Goal: Transaction & Acquisition: Purchase product/service

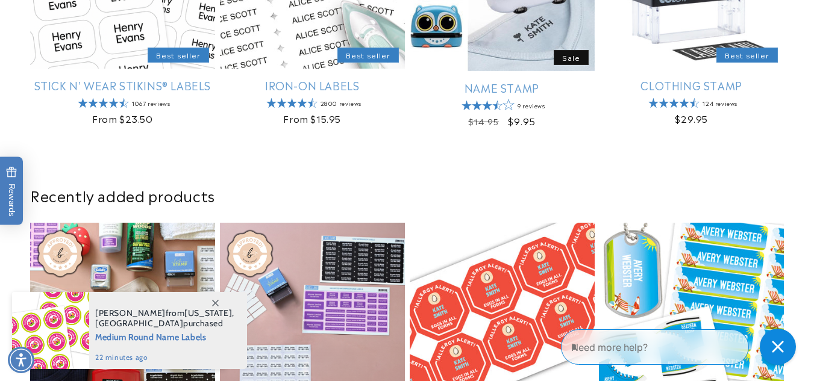
scroll to position [538, 0]
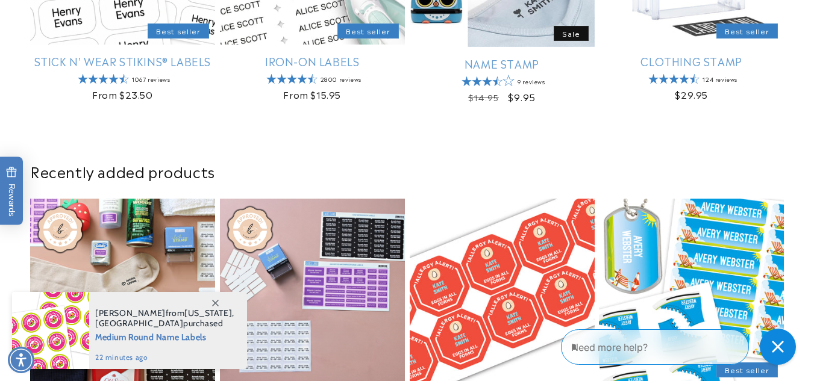
click at [215, 301] on icon at bounding box center [215, 303] width 7 height 7
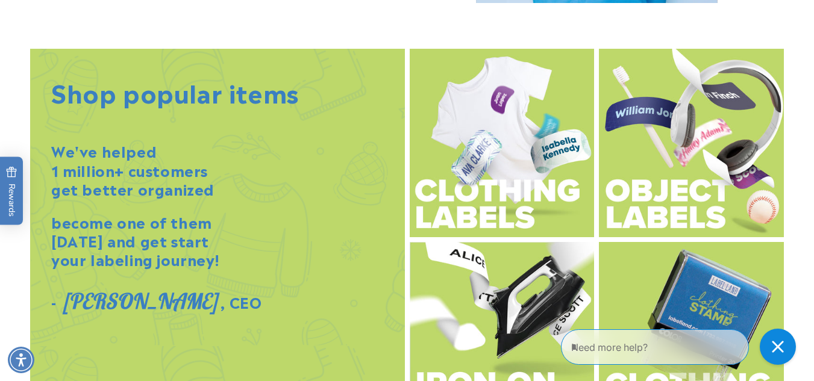
scroll to position [1284, 0]
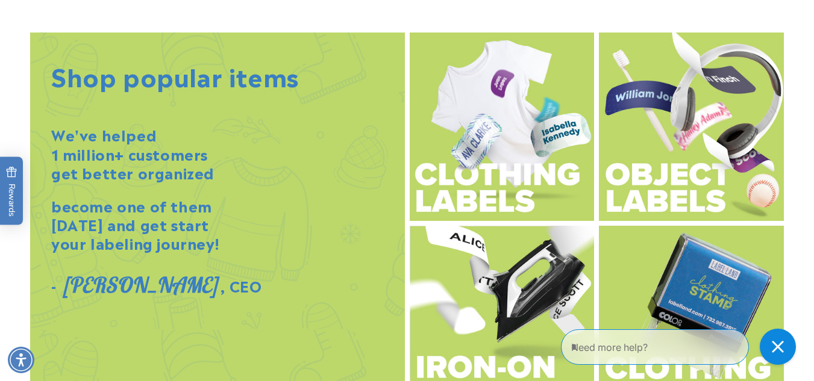
click at [808, 359] on section "Shop popular items We've helped 1 million+ customers get better organized becom…" at bounding box center [407, 224] width 814 height 426
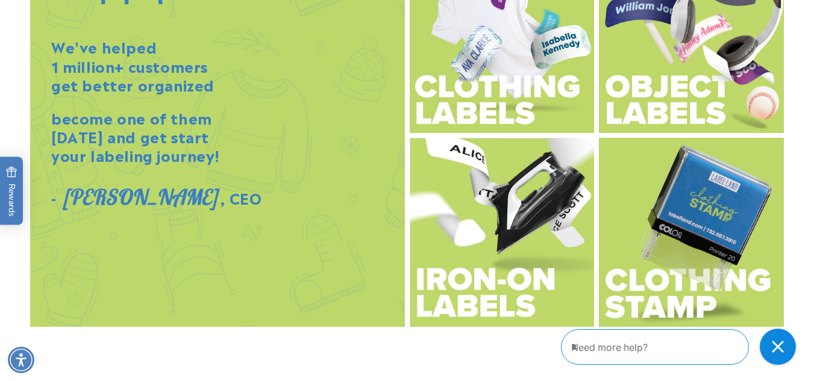
scroll to position [1388, 0]
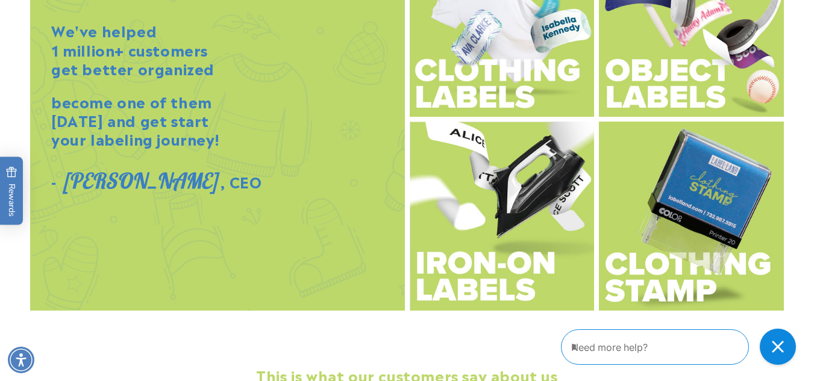
click at [512, 78] on img at bounding box center [502, 22] width 185 height 189
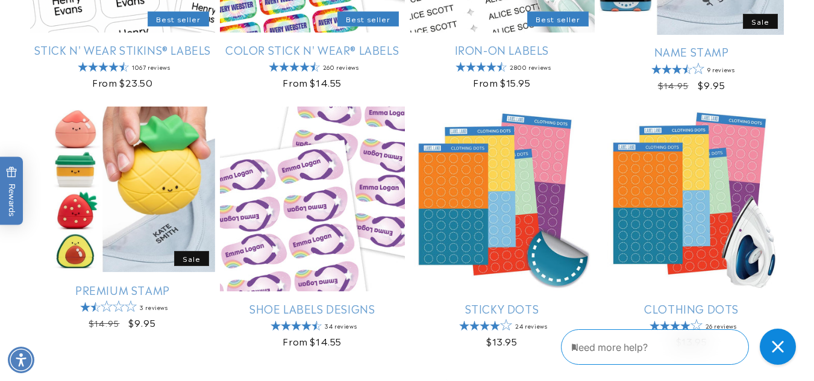
scroll to position [393, 0]
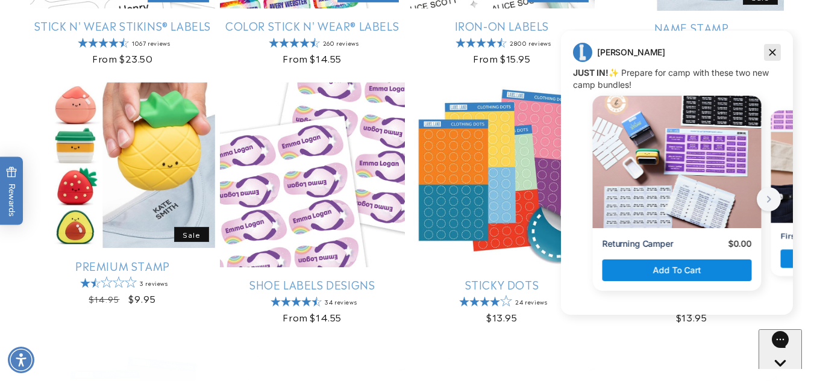
click at [773, 56] on icon "Dismiss campaign" at bounding box center [772, 52] width 12 height 14
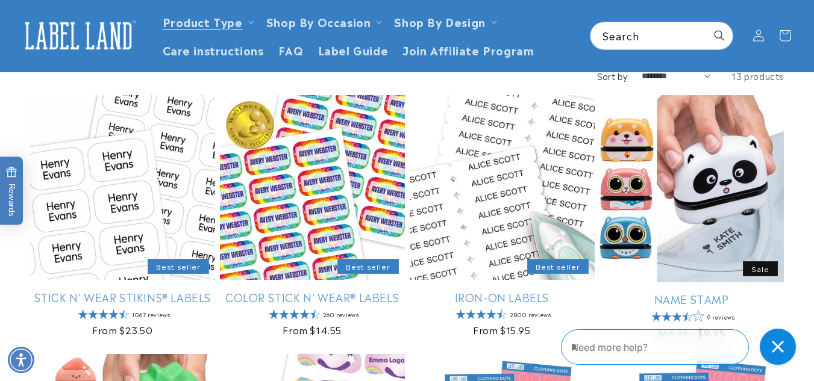
scroll to position [74, 0]
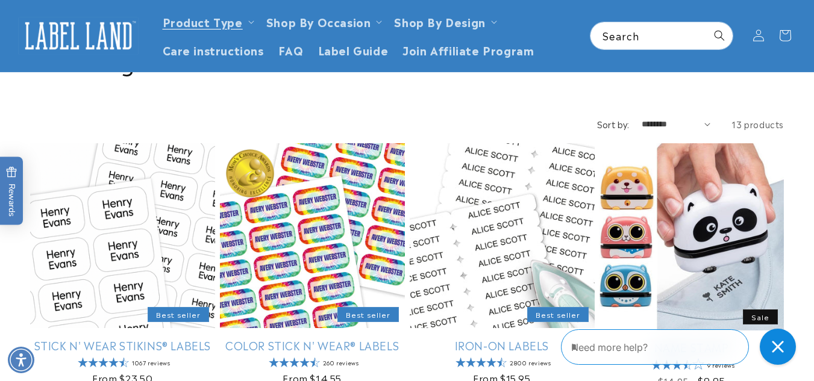
drag, startPoint x: 807, startPoint y: 39, endPoint x: 812, endPoint y: 33, distance: 6.9
click at [812, 33] on header "Product Type Product Type Clothing Labels Clothing Stamps Logo Decals Multi-Use…" at bounding box center [407, 36] width 814 height 72
